Goal: Task Accomplishment & Management: Manage account settings

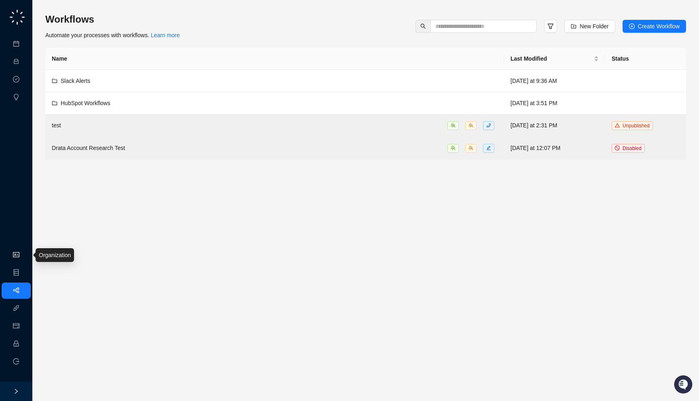
click at [23, 259] on link "Organization" at bounding box center [39, 255] width 32 height 6
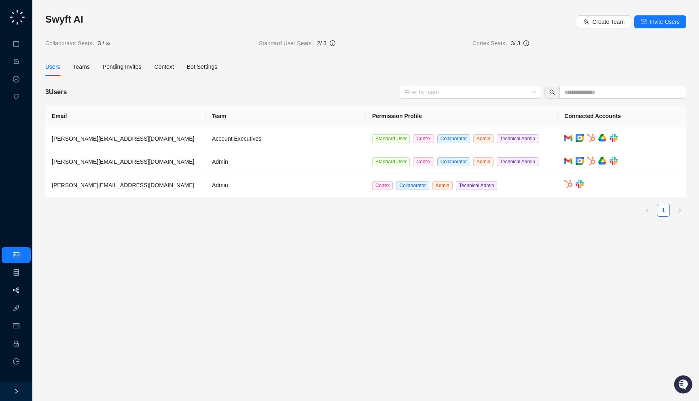
click at [23, 294] on link "Workflows" at bounding box center [36, 291] width 26 height 6
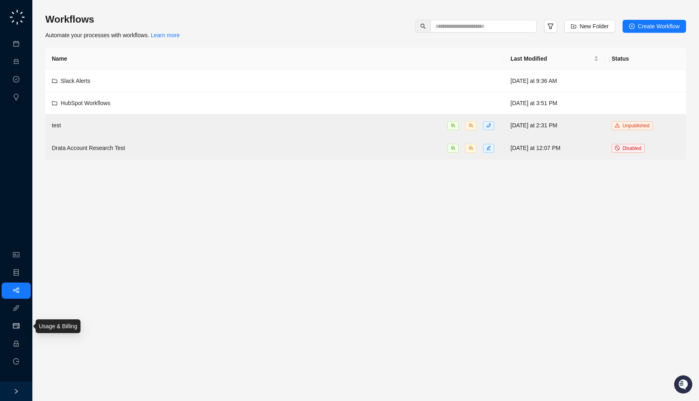
click at [23, 326] on link "Usage & Billing" at bounding box center [42, 326] width 38 height 6
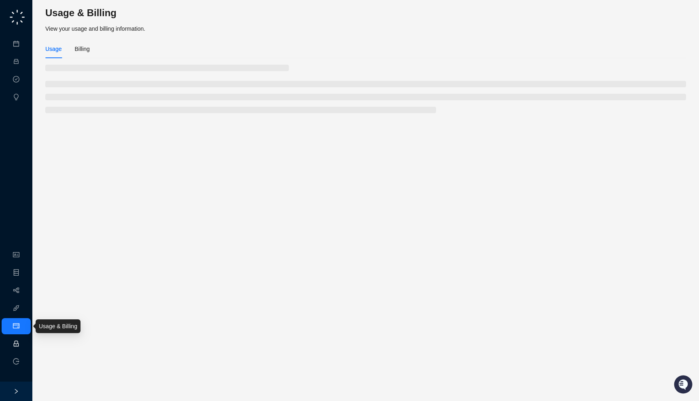
click at [23, 341] on link "Employee" at bounding box center [35, 344] width 25 height 6
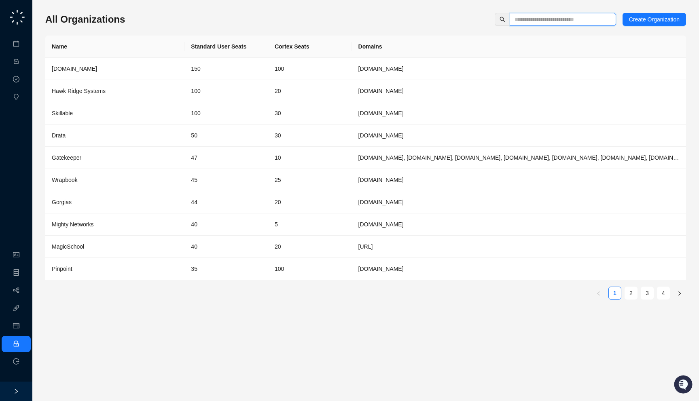
click at [547, 21] on input "text" at bounding box center [560, 19] width 90 height 9
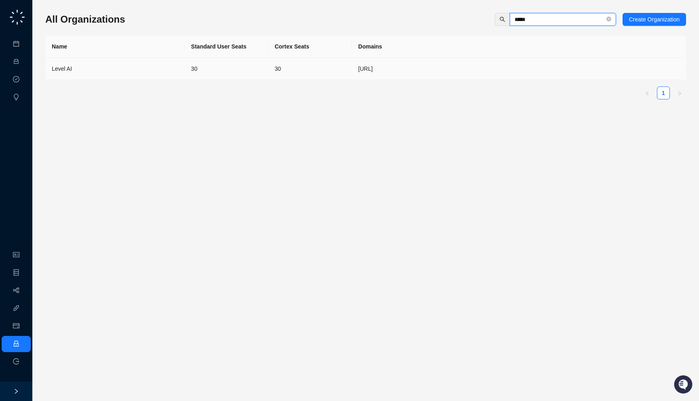
type input "*****"
click at [371, 65] on td "[URL]" at bounding box center [519, 69] width 334 height 22
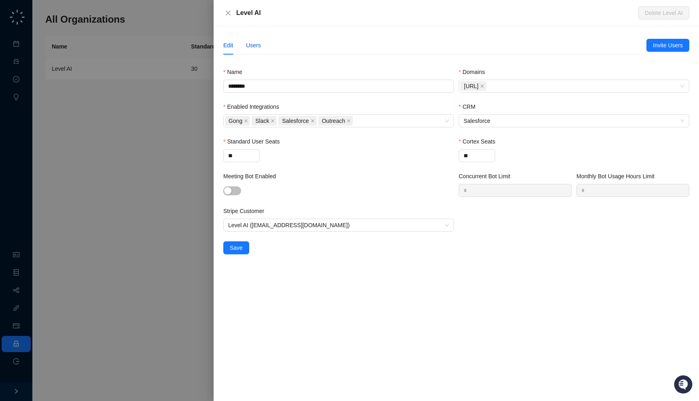
click at [250, 44] on div "Users" at bounding box center [253, 45] width 15 height 9
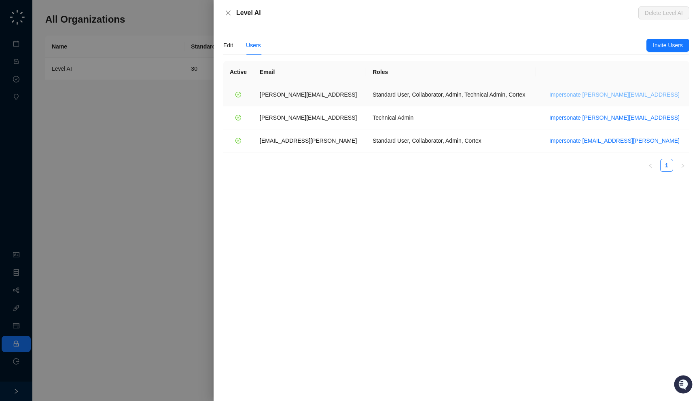
click at [644, 95] on span "Impersonate [PERSON_NAME][EMAIL_ADDRESS]" at bounding box center [615, 94] width 130 height 9
